Goal: Find specific page/section: Find specific page/section

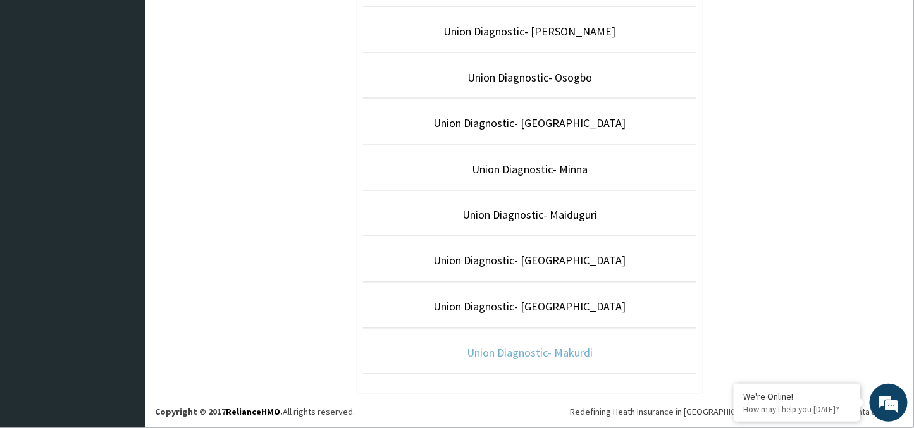
click at [570, 356] on link "Union Diagnostic- Makurdi" at bounding box center [530, 353] width 126 height 15
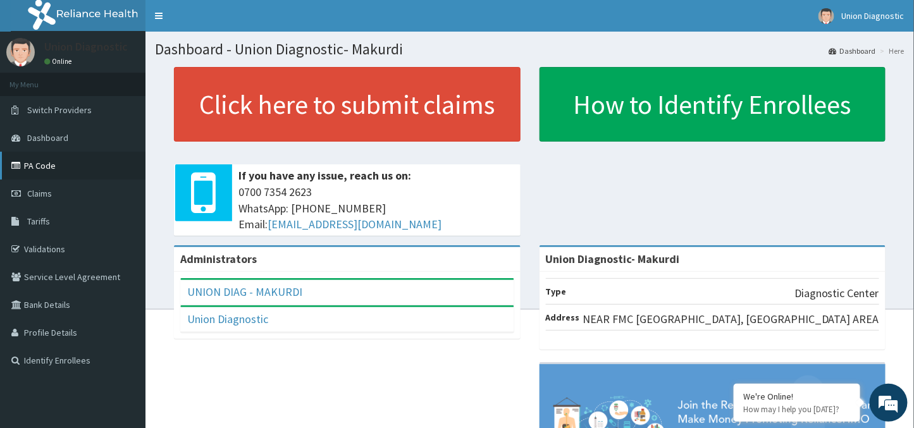
click at [41, 170] on link "PA Code" at bounding box center [73, 166] width 146 height 28
